Goal: Task Accomplishment & Management: Manage account settings

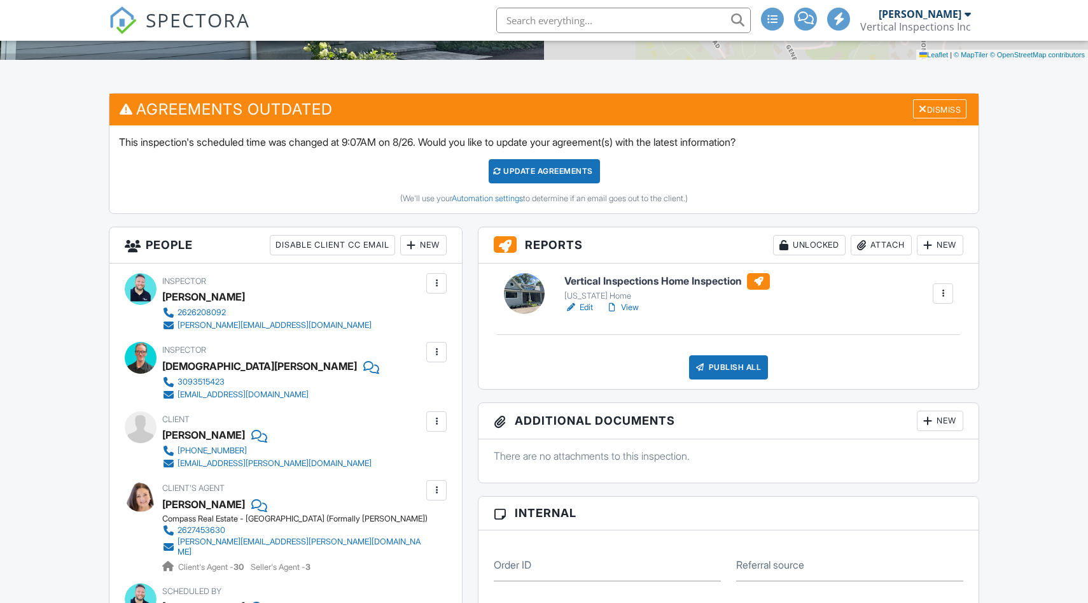
click at [586, 306] on link "Edit" at bounding box center [578, 307] width 29 height 13
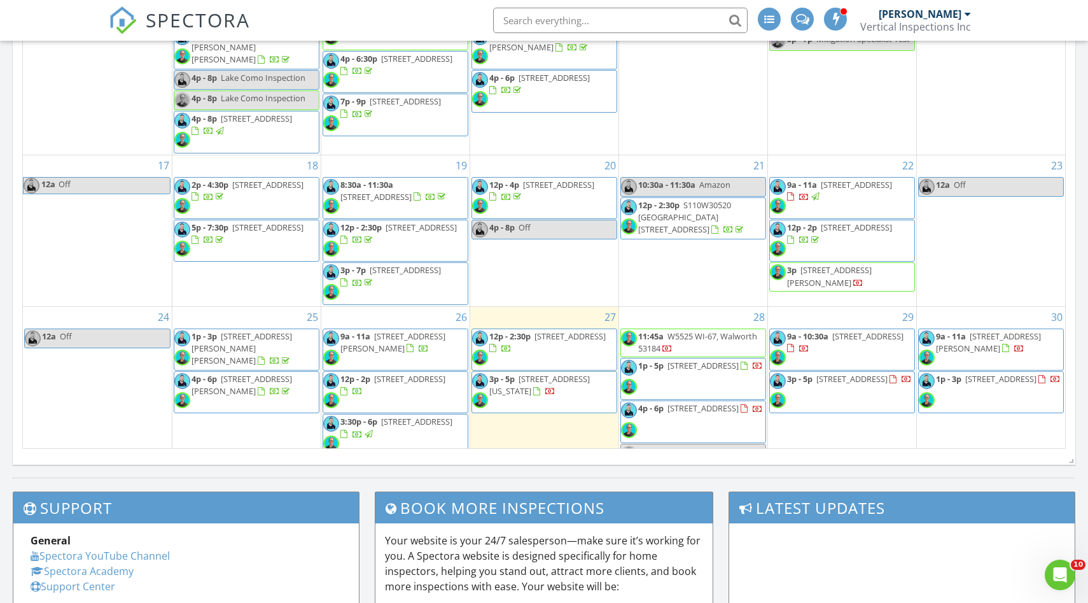
scroll to position [410, 0]
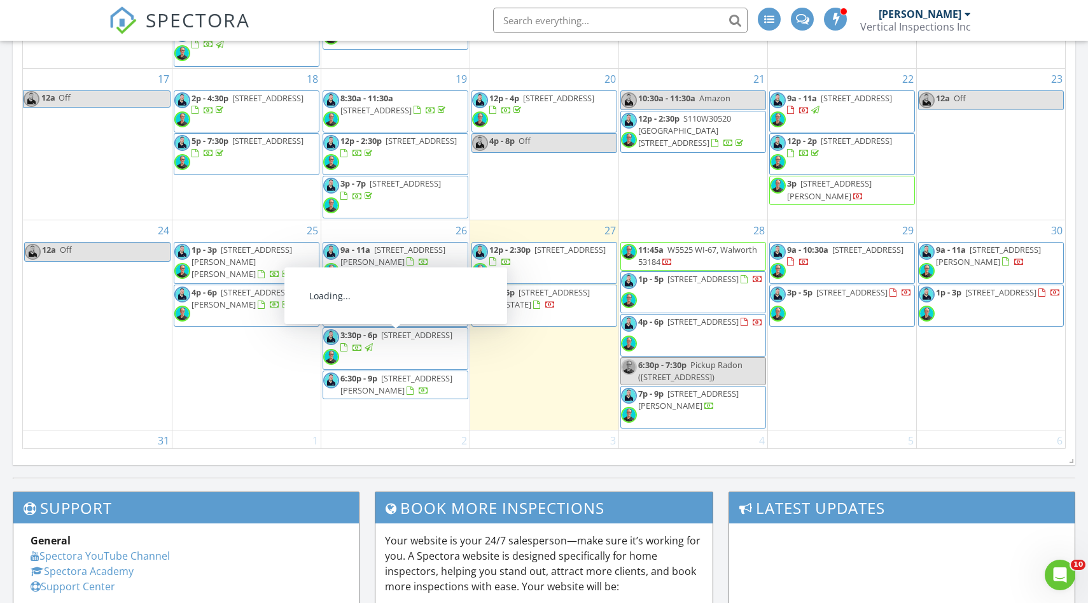
click at [428, 372] on span "[STREET_ADDRESS][PERSON_NAME]" at bounding box center [396, 384] width 112 height 24
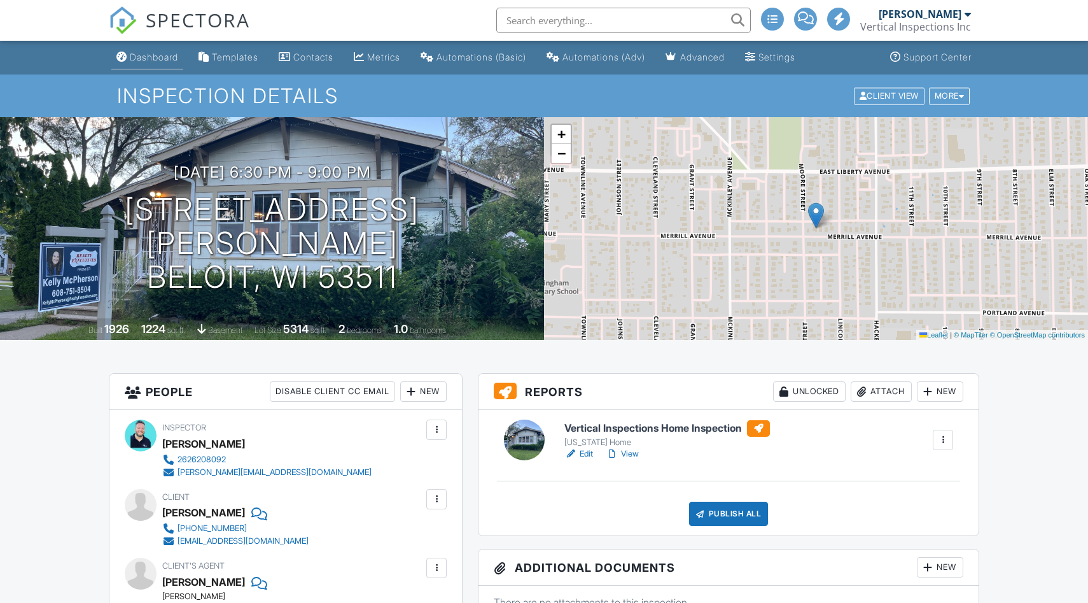
click at [157, 54] on div "Dashboard" at bounding box center [154, 57] width 48 height 11
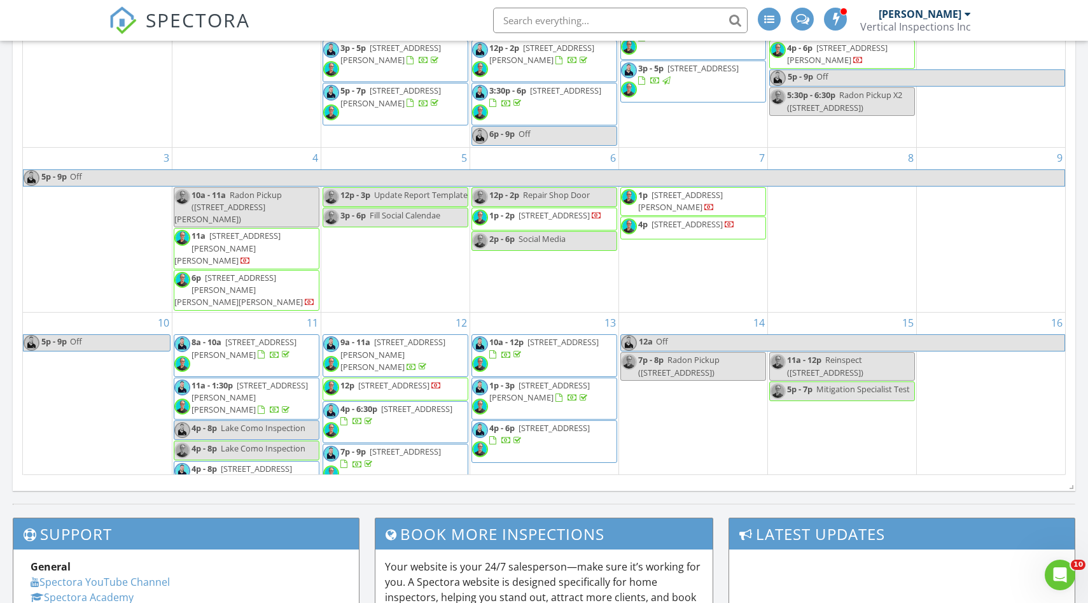
scroll to position [410, 0]
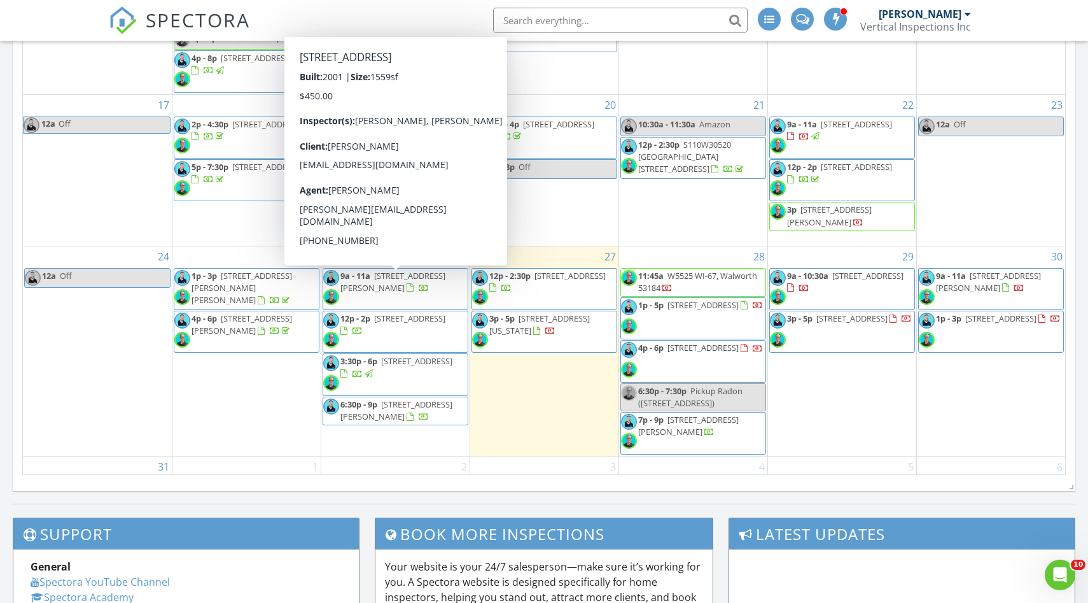
click at [450, 312] on span "12p - 2p [STREET_ADDRESS]" at bounding box center [395, 331] width 144 height 38
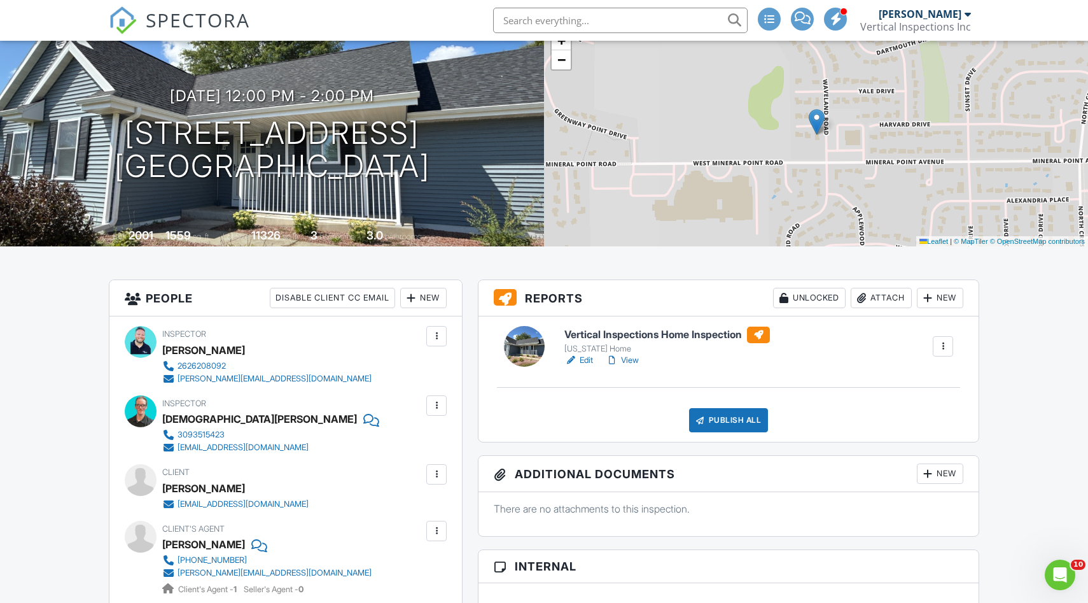
scroll to position [96, 0]
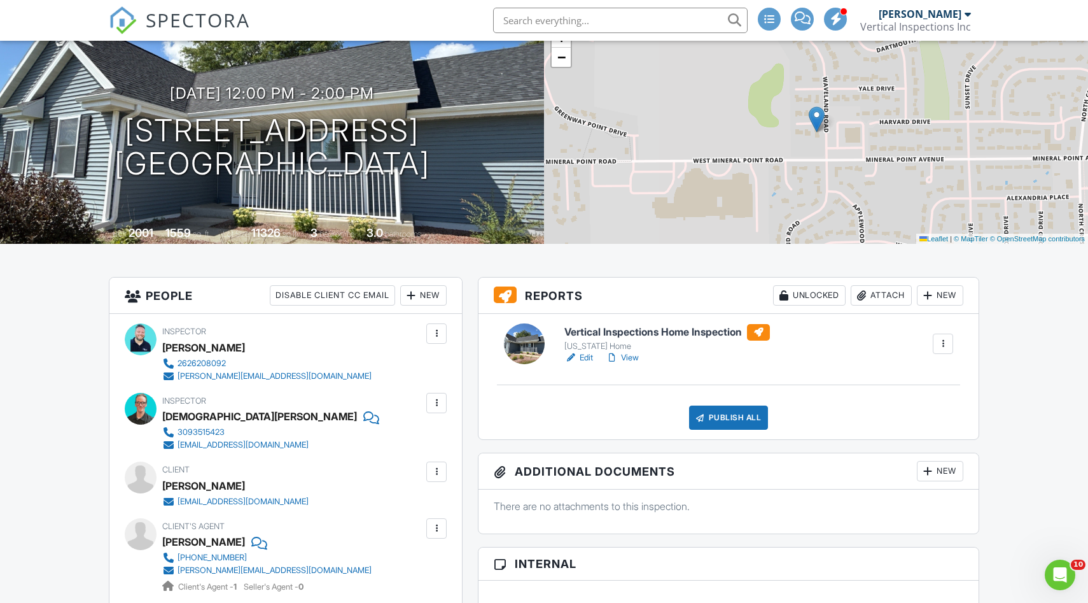
click at [591, 353] on link "Edit" at bounding box center [578, 357] width 29 height 13
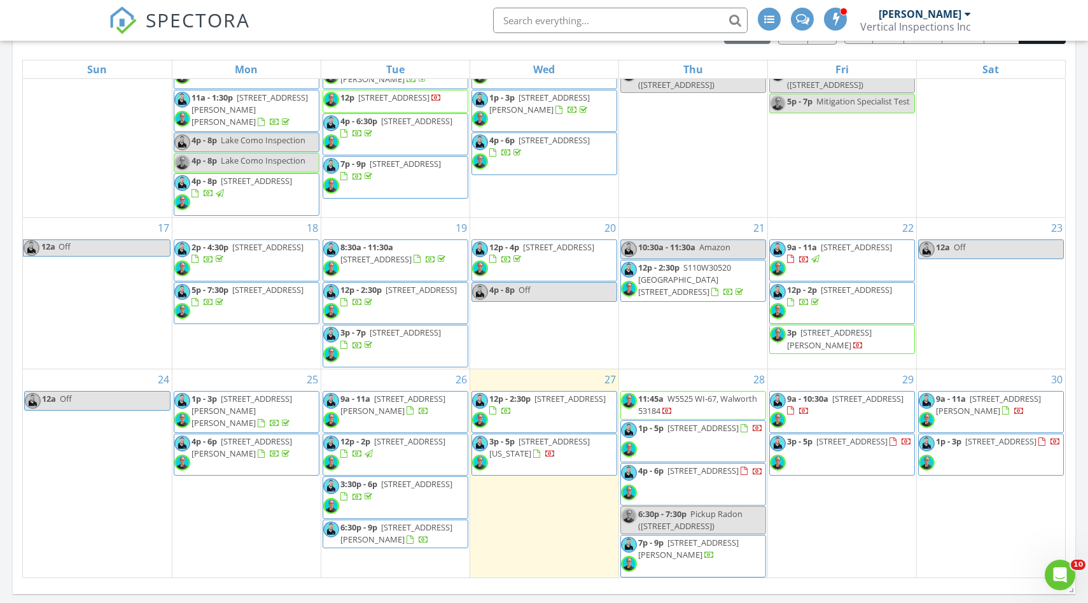
scroll to position [410, 0]
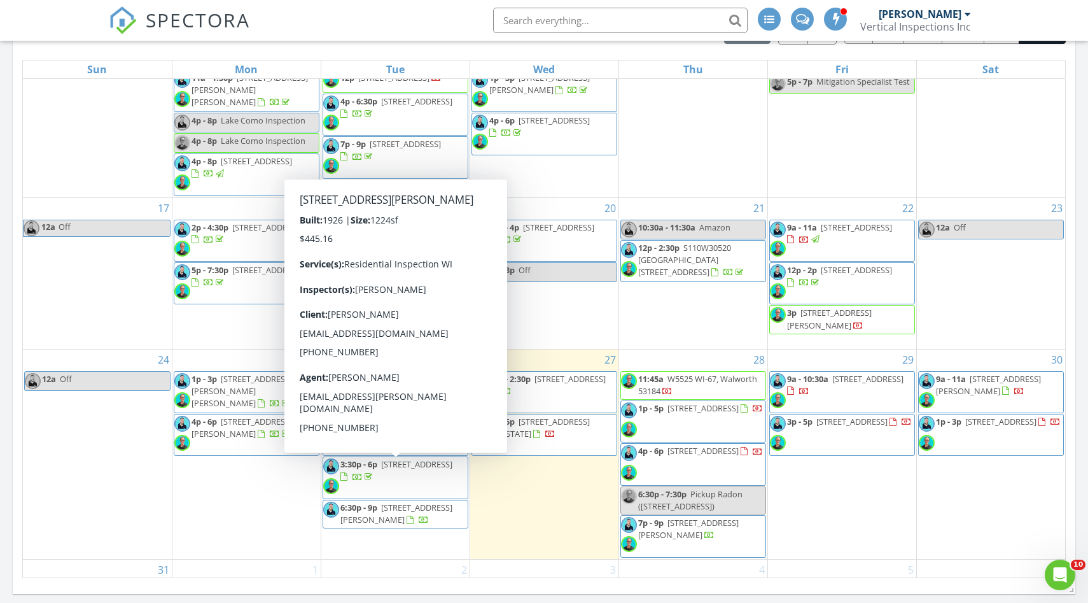
click at [13, 445] on div "August 2025 today list day week cal wk 4 wk month Sun Mon Tue Wed Thu Fri Sat 2…" at bounding box center [544, 298] width 1063 height 578
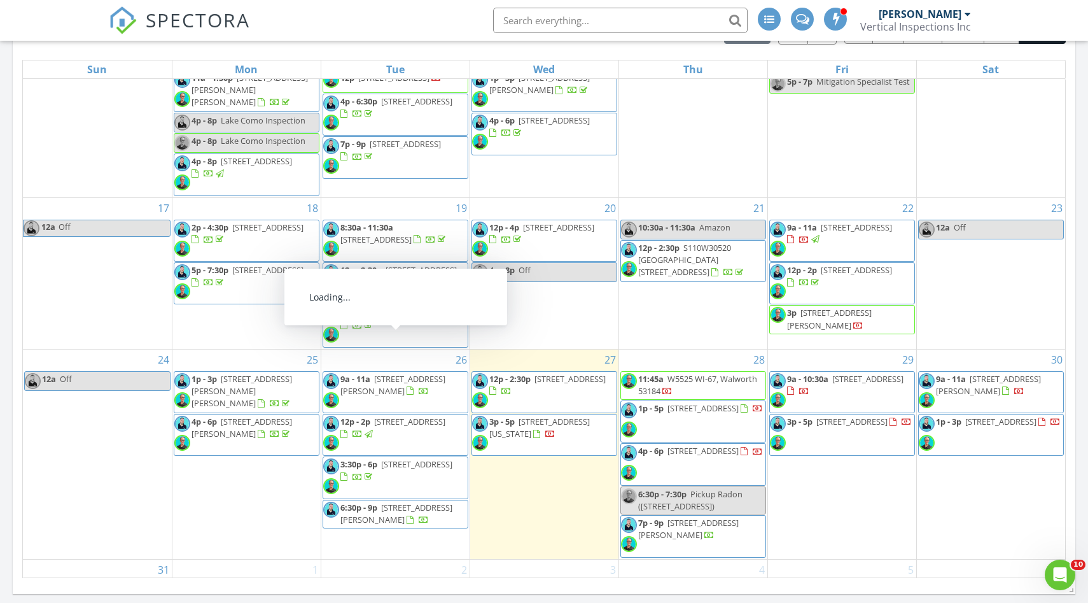
click at [425, 373] on span "9a - 11a 705 Shu-Lar Ln, Clinton 53525" at bounding box center [395, 392] width 144 height 38
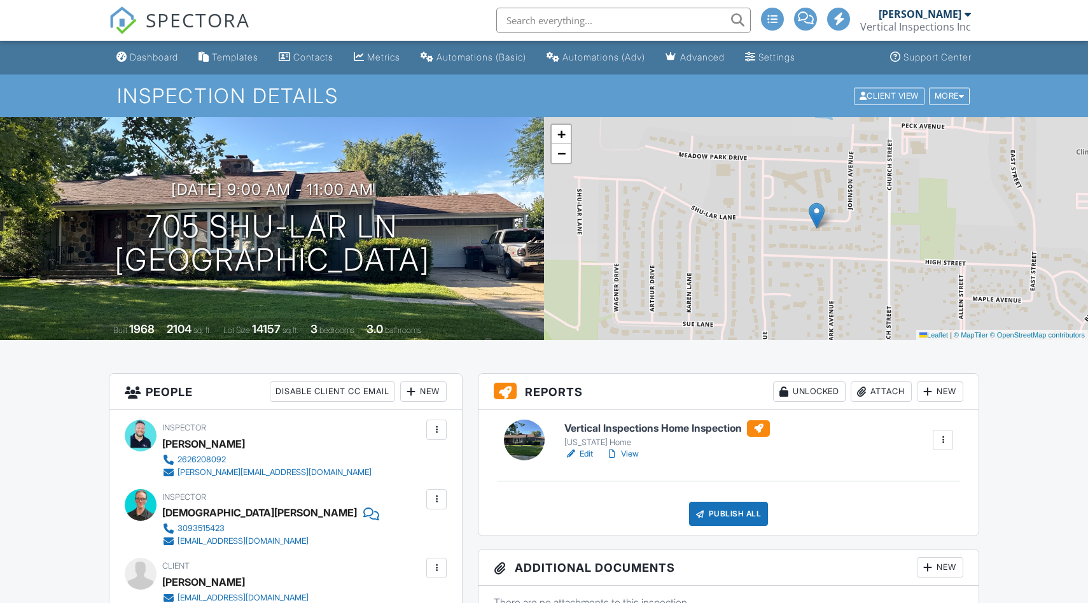
click at [586, 451] on link "Edit" at bounding box center [578, 453] width 29 height 13
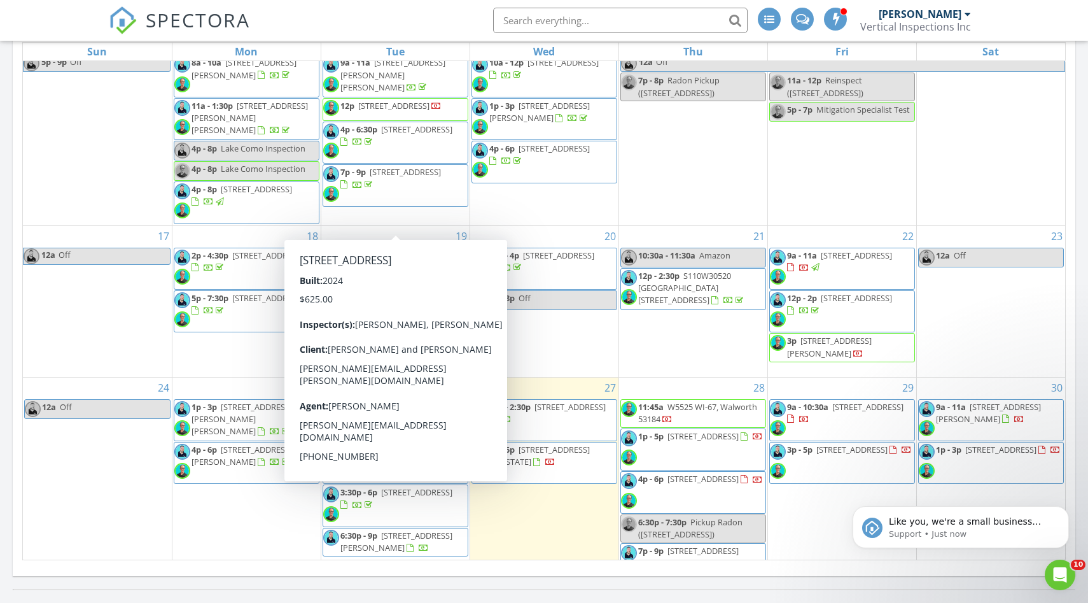
scroll to position [410, 0]
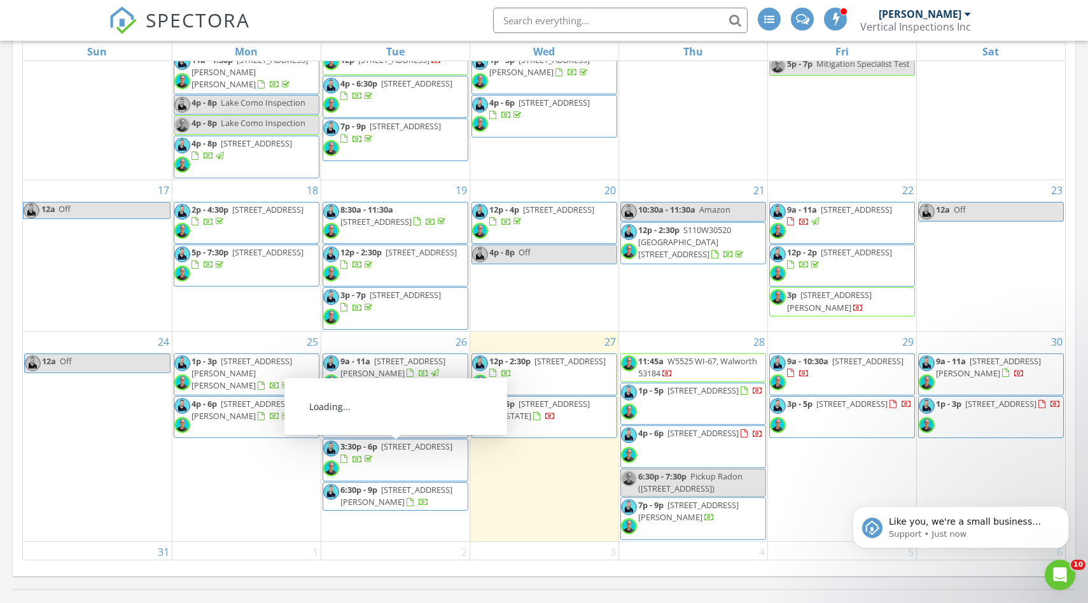
click at [442, 484] on span "6:30p - 9p [STREET_ADDRESS][PERSON_NAME]" at bounding box center [395, 496] width 144 height 25
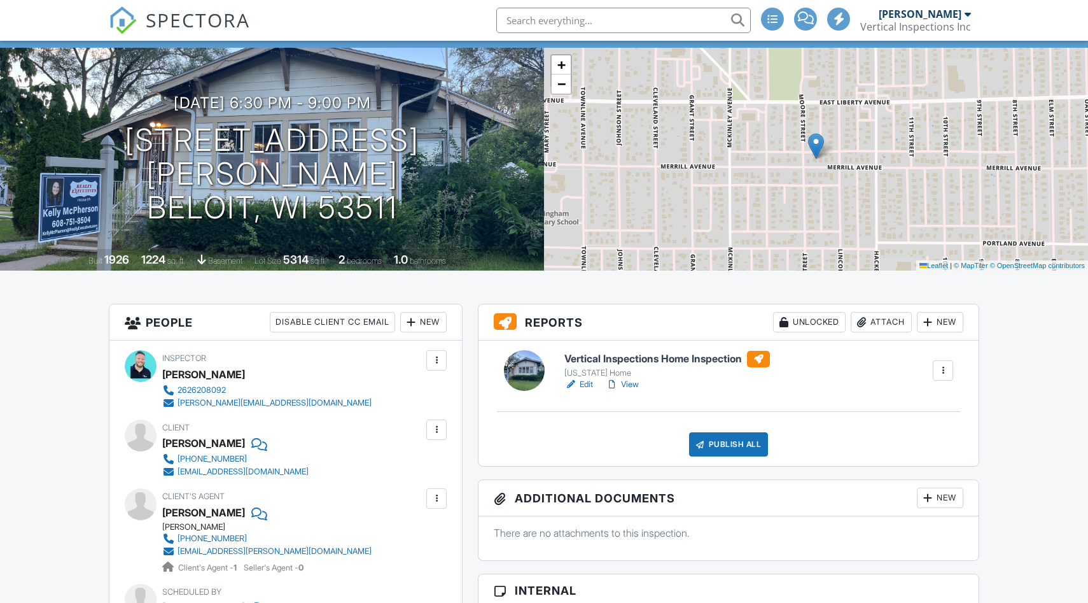
scroll to position [85, 0]
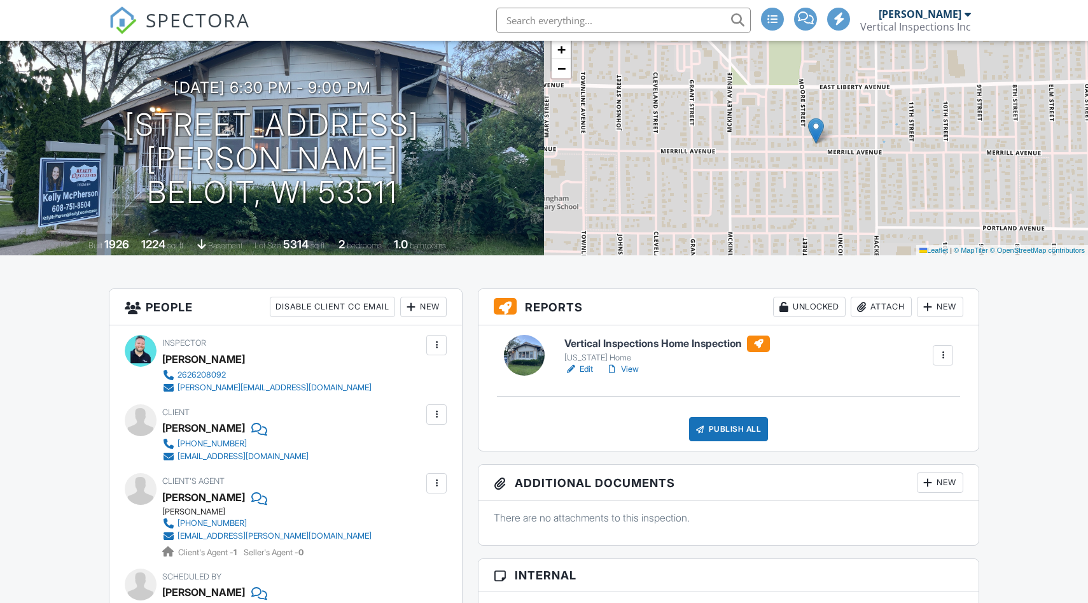
click at [585, 372] on link "Edit" at bounding box center [578, 369] width 29 height 13
